Goal: Check status: Check status

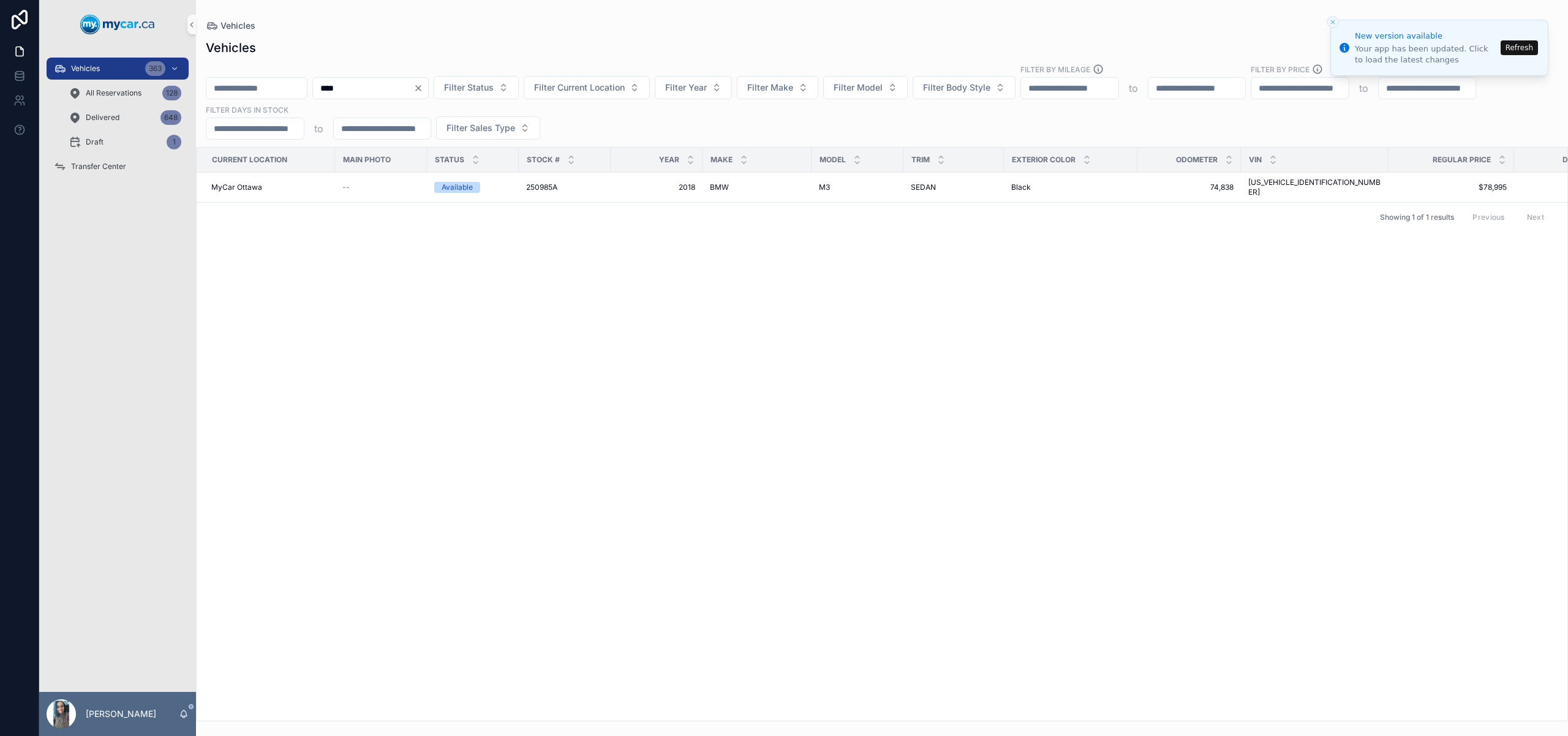
click at [423, 90] on icon "Clear" at bounding box center [418, 88] width 10 height 10
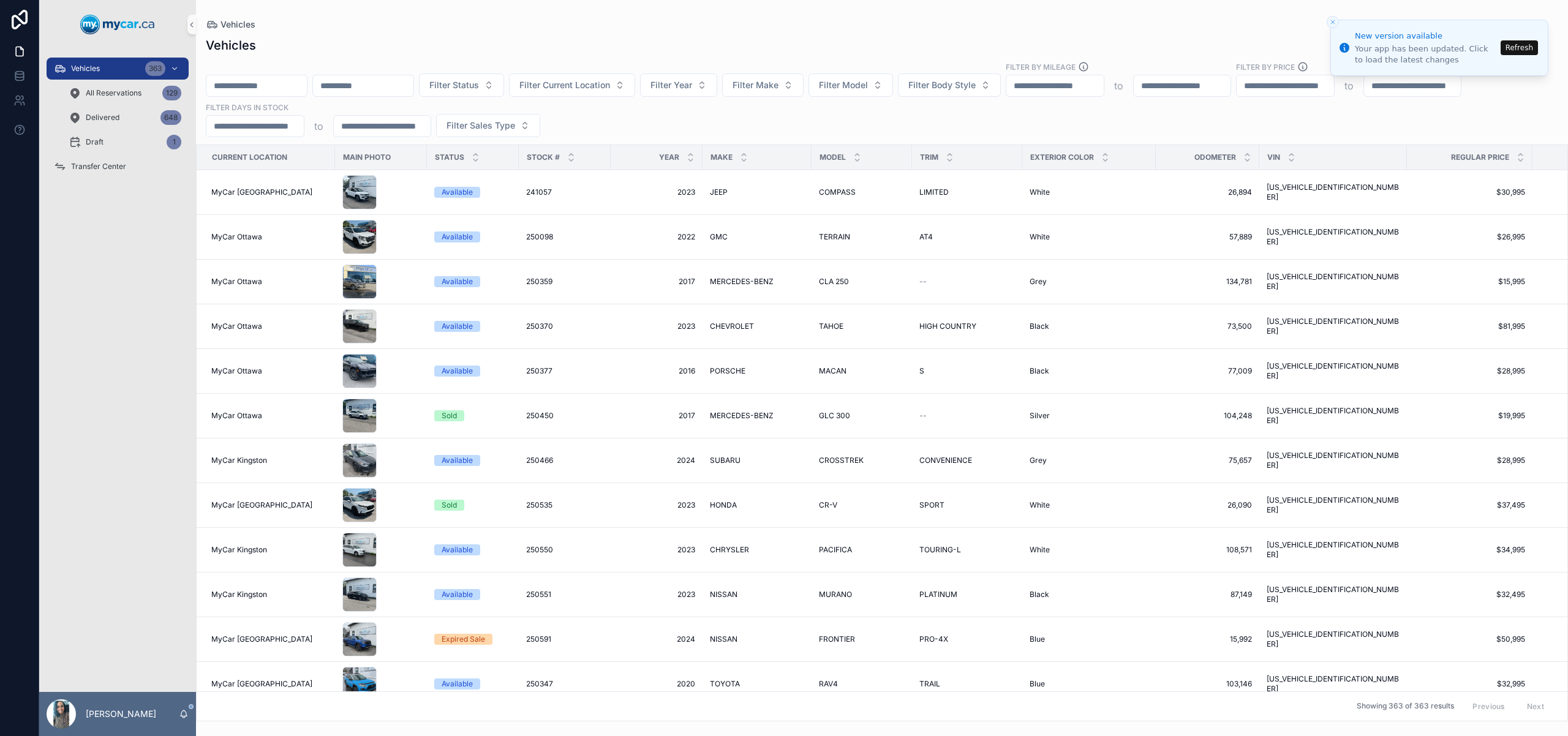
click at [1517, 51] on button "Refresh" at bounding box center [1519, 48] width 37 height 15
drag, startPoint x: 139, startPoint y: 72, endPoint x: 137, endPoint y: 304, distance: 232.0
click at [140, 296] on div "Vehicles 363 All Reservations 129 Delivered 648 Draft 14 Transfer Center [PERSO…" at bounding box center [117, 368] width 157 height 736
